Goal: Use online tool/utility: Utilize a website feature to perform a specific function

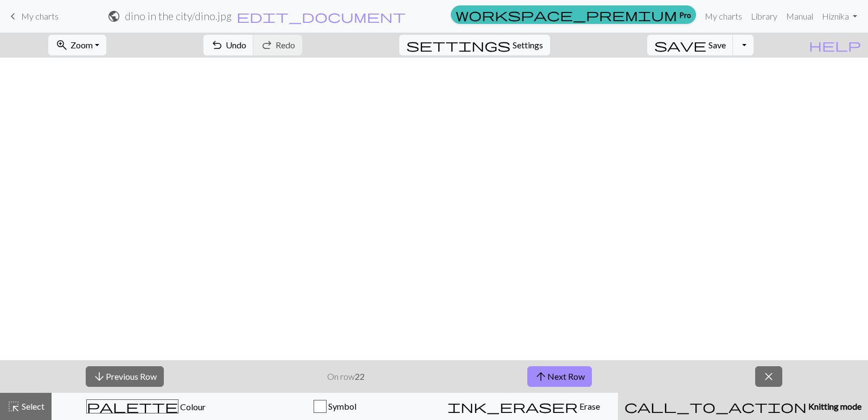
scroll to position [536, 252]
click at [534, 370] on button "arrow_upward Next Row" at bounding box center [560, 376] width 65 height 21
click at [566, 373] on button "arrow_upward Next Row" at bounding box center [560, 376] width 65 height 21
click at [554, 377] on button "arrow_upward Next Row" at bounding box center [560, 376] width 65 height 21
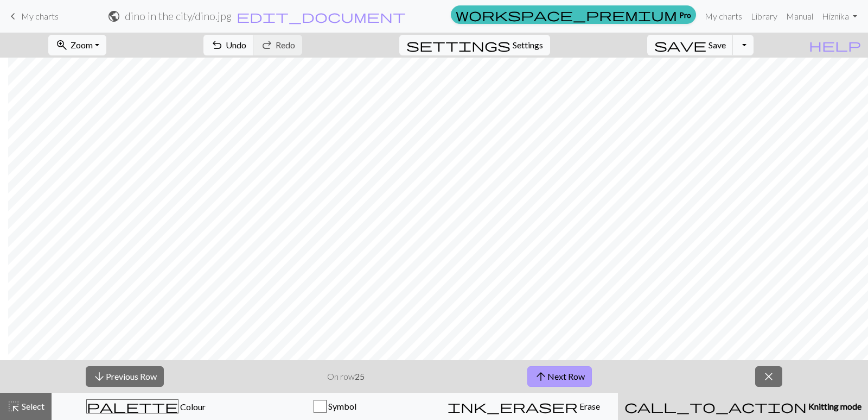
click at [554, 377] on button "arrow_upward Next Row" at bounding box center [560, 376] width 65 height 21
click at [571, 375] on button "arrow_upward Next Row" at bounding box center [560, 376] width 65 height 21
click at [560, 372] on button "arrow_upward Next Row" at bounding box center [560, 376] width 65 height 21
click at [552, 370] on button "arrow_upward Next Row" at bounding box center [560, 376] width 65 height 21
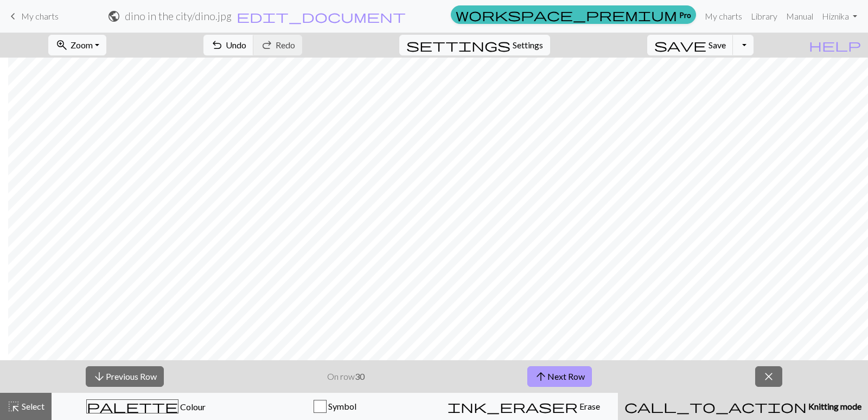
click at [556, 371] on button "arrow_upward Next Row" at bounding box center [560, 376] width 65 height 21
click at [124, 366] on button "arrow_downward Previous Row" at bounding box center [125, 376] width 78 height 21
